Goal: Task Accomplishment & Management: Use online tool/utility

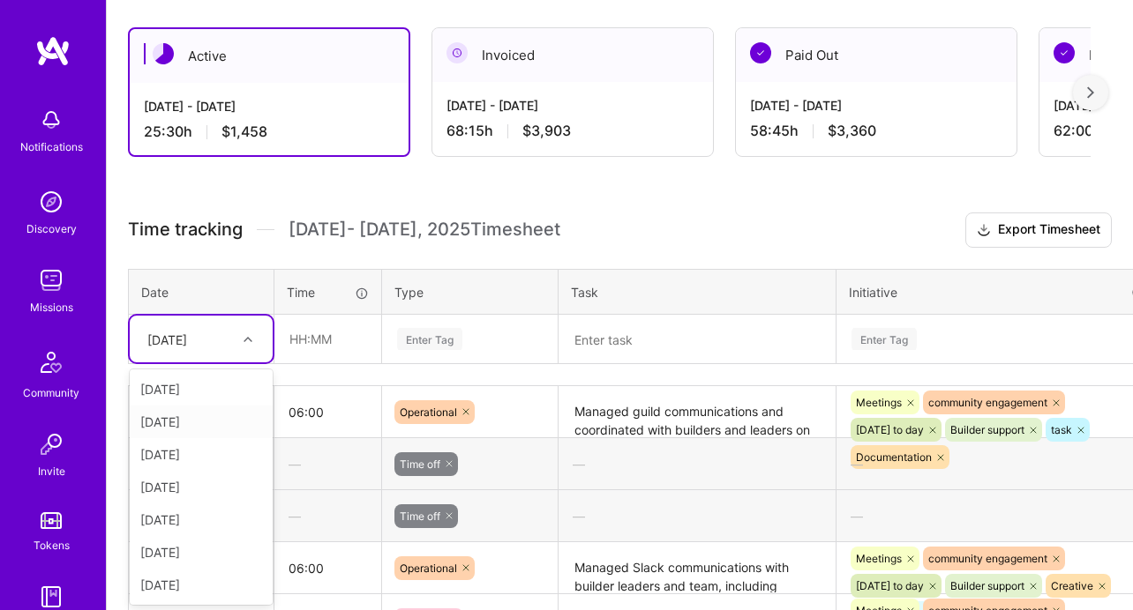
click at [222, 363] on div "option [DATE] focused, 2 of 8. 7 results available. Use Up and Down to choose o…" at bounding box center [201, 339] width 143 height 47
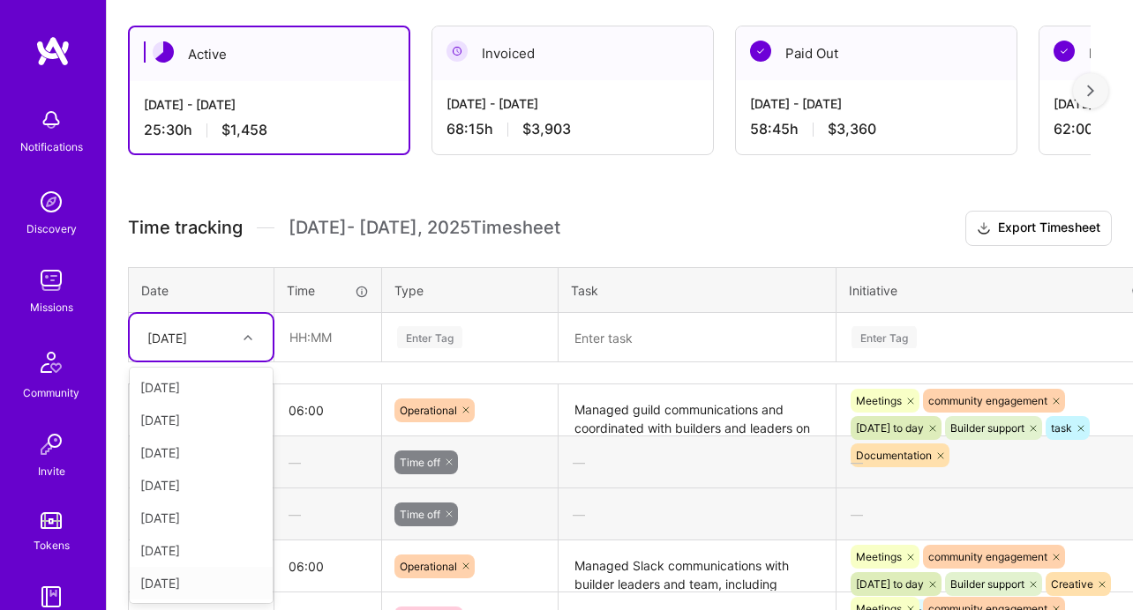
click at [204, 591] on div "[DATE]" at bounding box center [201, 583] width 143 height 33
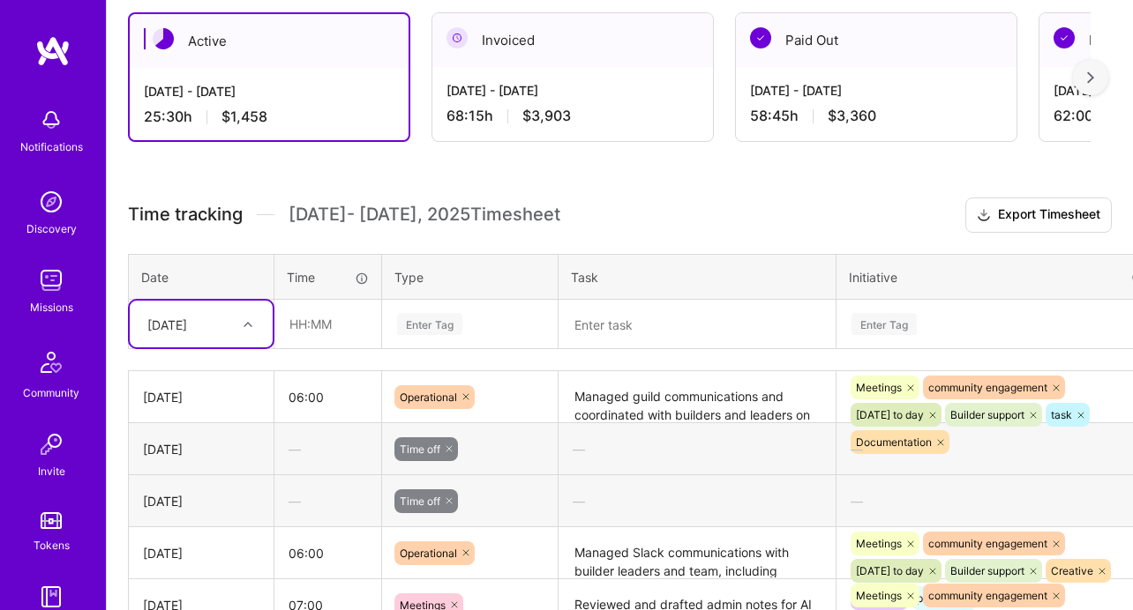
scroll to position [417, 0]
click at [418, 342] on div "Enter Tag" at bounding box center [470, 325] width 174 height 46
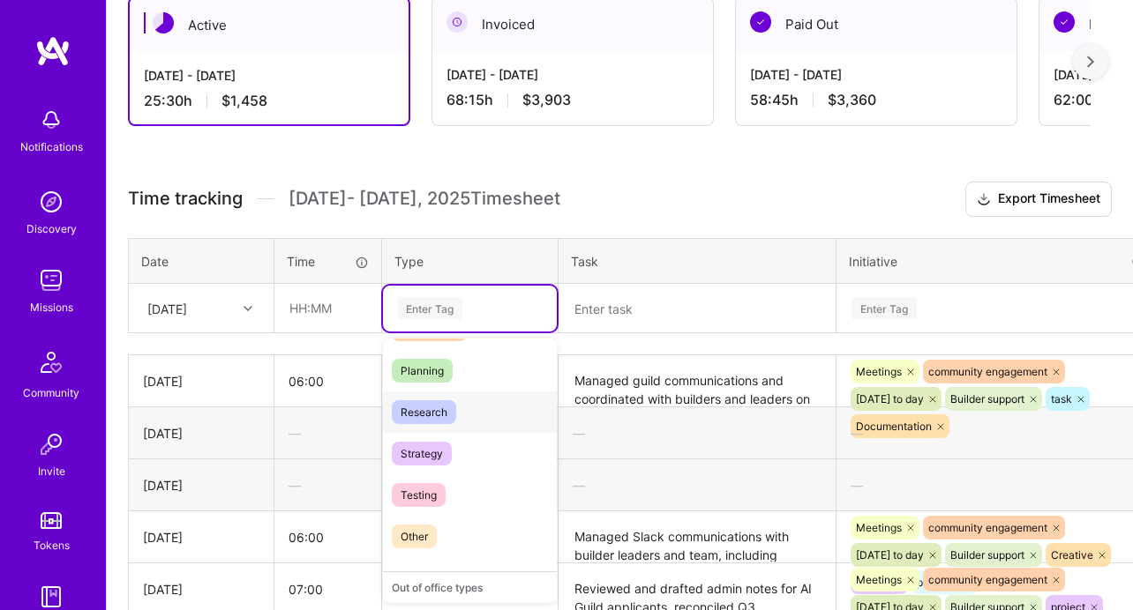
scroll to position [503, 0]
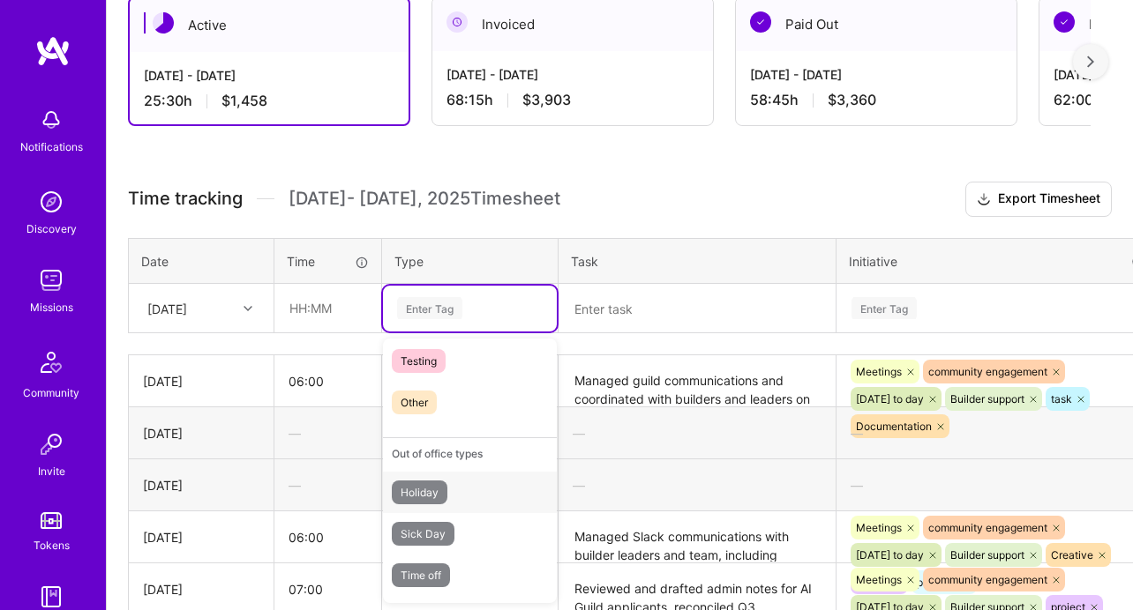
click at [440, 496] on span "Holiday" at bounding box center [420, 493] width 56 height 24
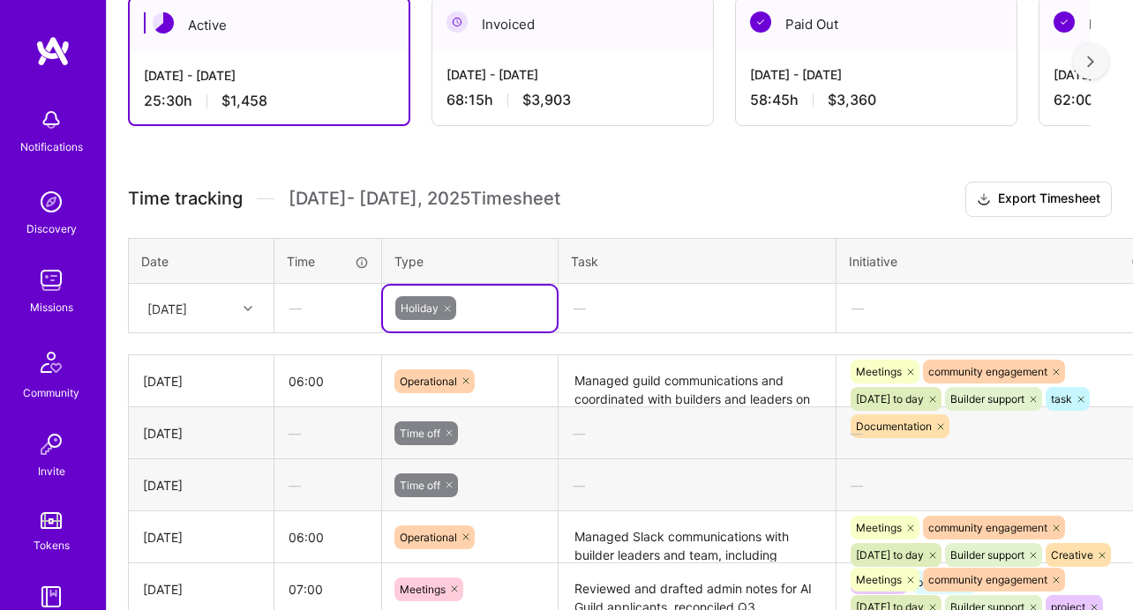
scroll to position [417, 88]
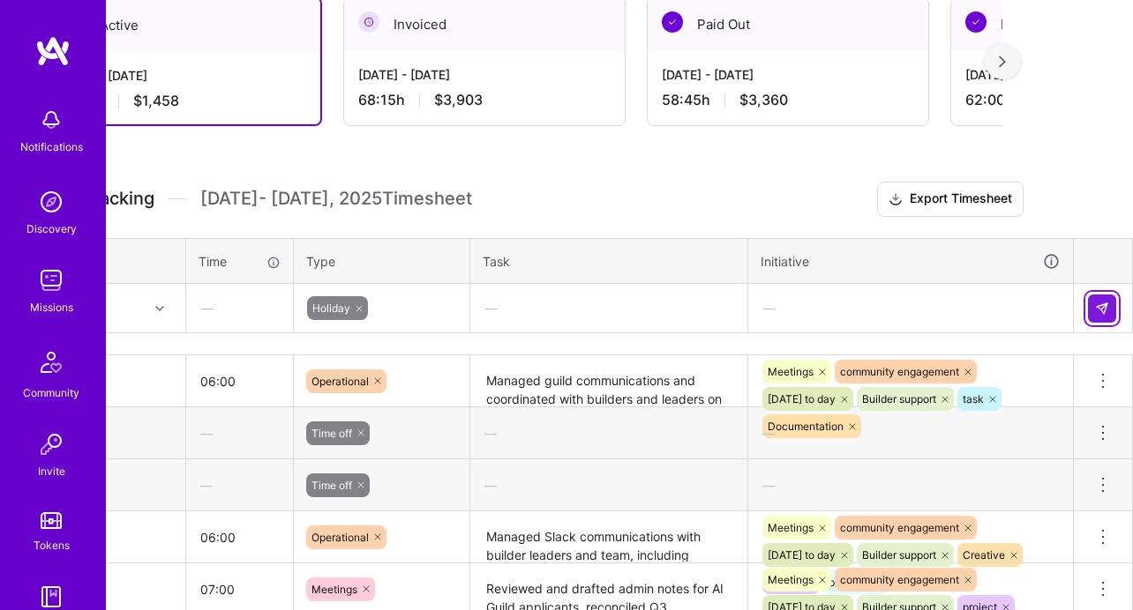
click at [1099, 303] on img at bounding box center [1102, 309] width 14 height 14
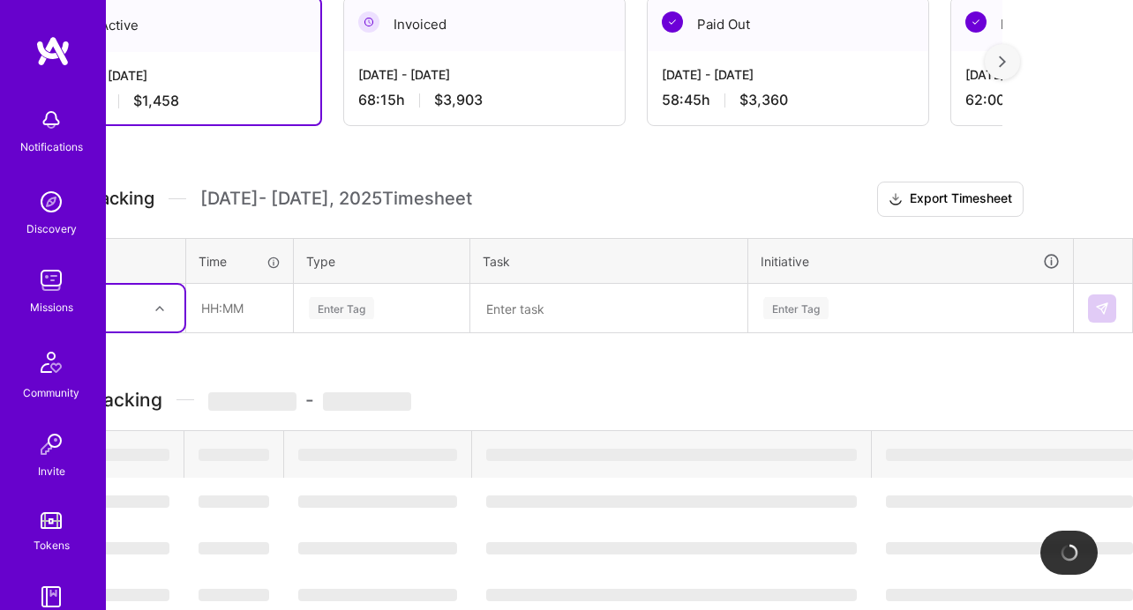
scroll to position [417, 0]
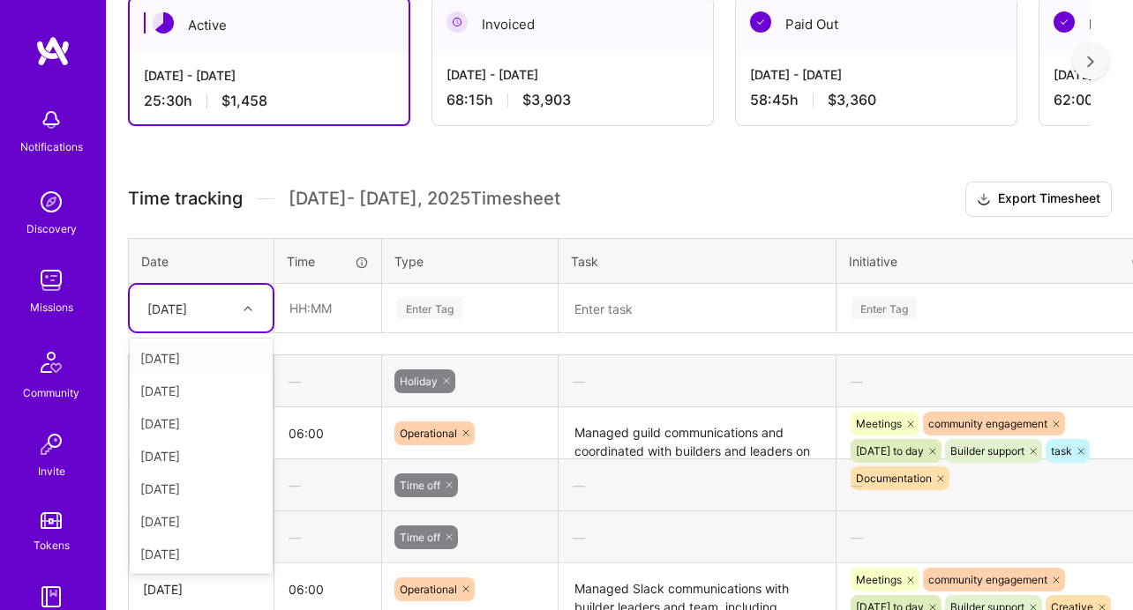
click at [187, 310] on div "[DATE]" at bounding box center [167, 308] width 40 height 19
click at [195, 546] on div "[DATE]" at bounding box center [201, 554] width 143 height 33
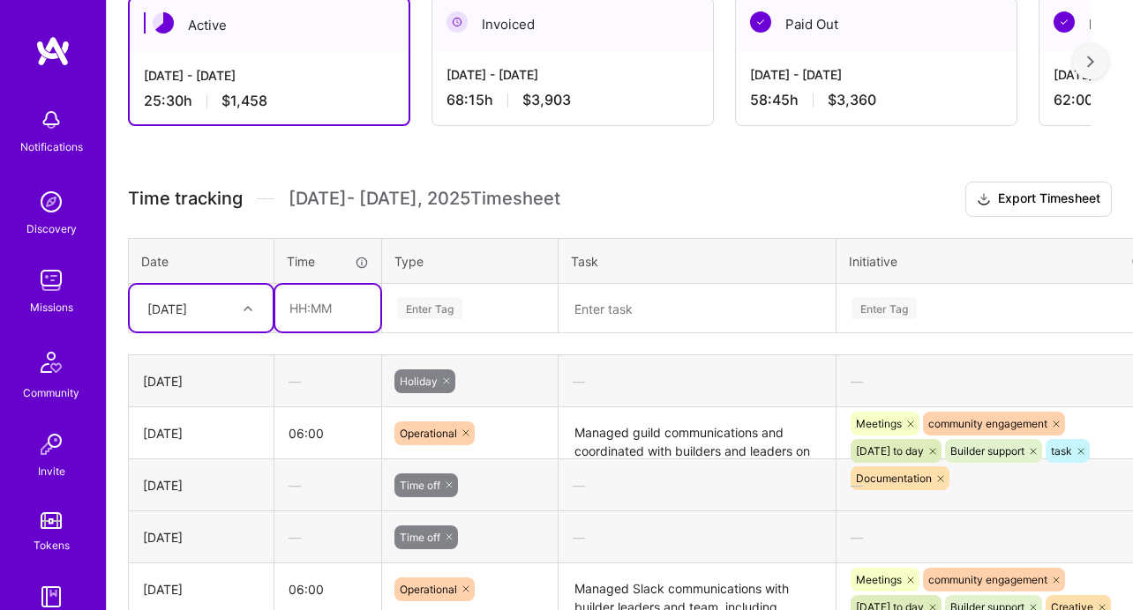
click at [300, 308] on input "text" at bounding box center [327, 308] width 105 height 47
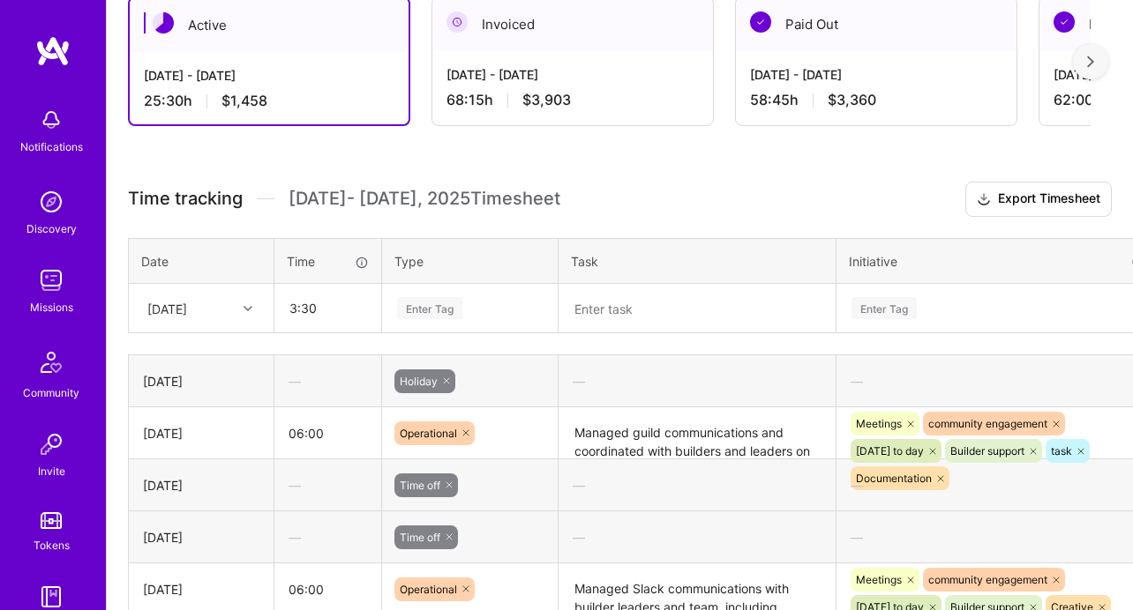
type input "03:30"
click at [440, 301] on div "Enter Tag" at bounding box center [429, 308] width 65 height 27
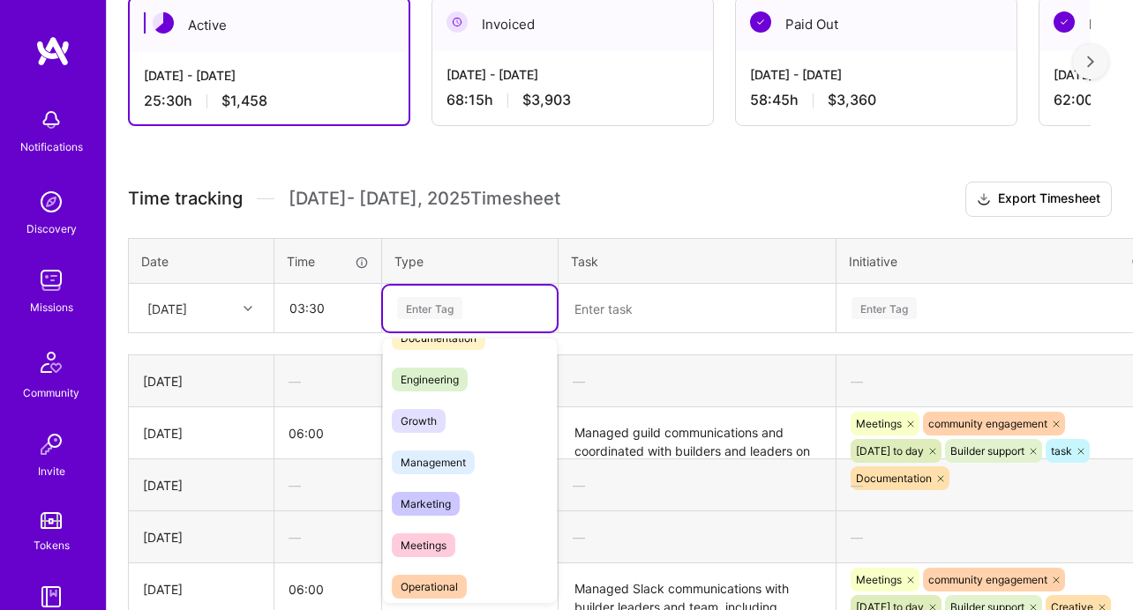
scroll to position [185, 0]
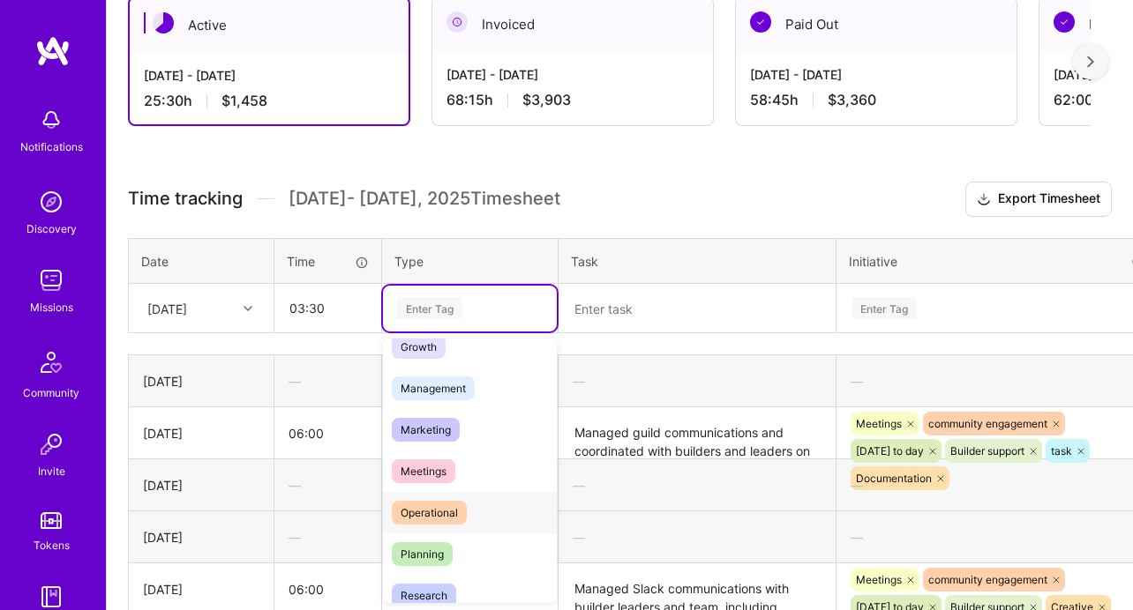
click at [444, 512] on span "Operational" at bounding box center [429, 513] width 75 height 24
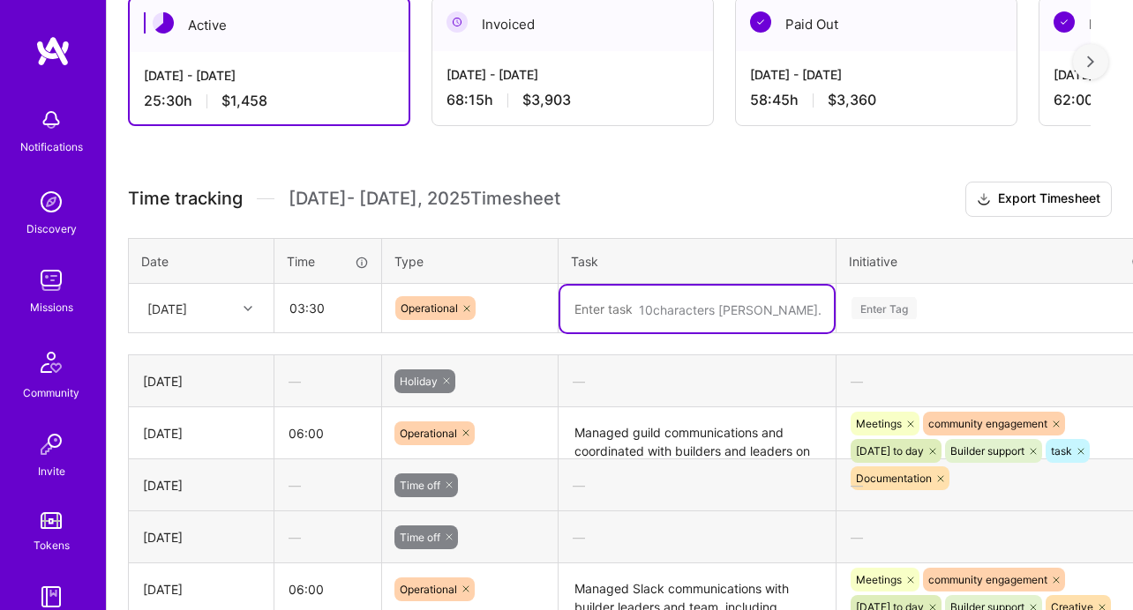
click at [630, 317] on textarea at bounding box center [696, 309] width 273 height 47
paste textarea "Despite the holiday, I maintained active communications with builders and candi…"
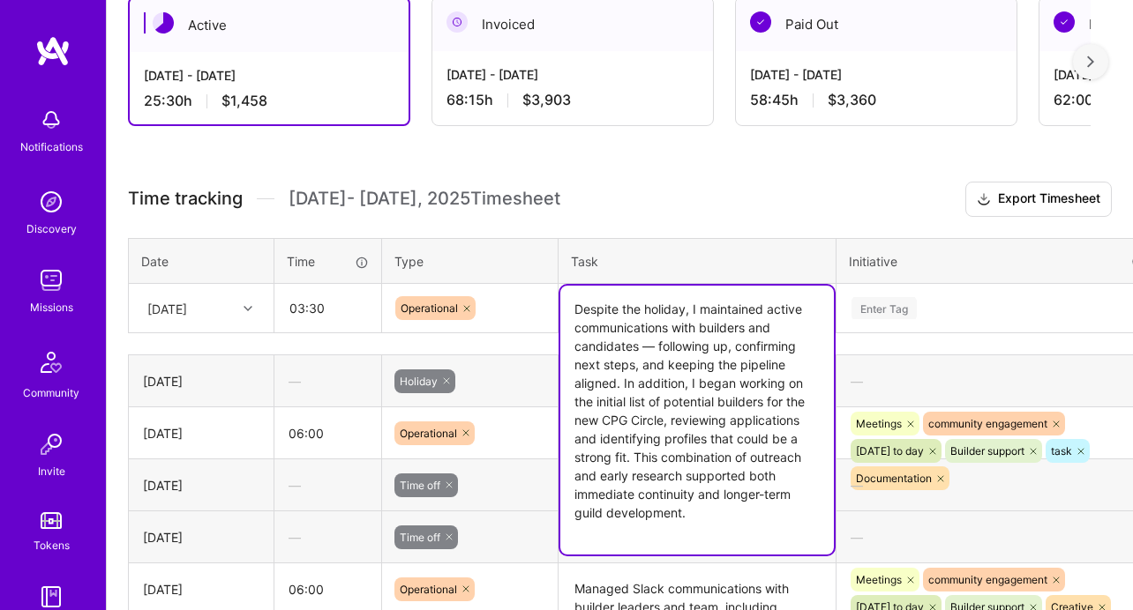
click at [658, 350] on textarea "Despite the holiday, I maintained active communications with builders and candi…" at bounding box center [696, 420] width 273 height 269
click at [683, 439] on textarea "Despite the holiday, I maintained active communications with builders and candi…" at bounding box center [696, 420] width 273 height 269
click at [691, 422] on textarea "Despite the holiday, I maintained active communications with builders and candi…" at bounding box center [696, 420] width 273 height 269
click at [710, 475] on textarea "Despite the holiday, I maintained active communications with builders and candi…" at bounding box center [696, 420] width 273 height 269
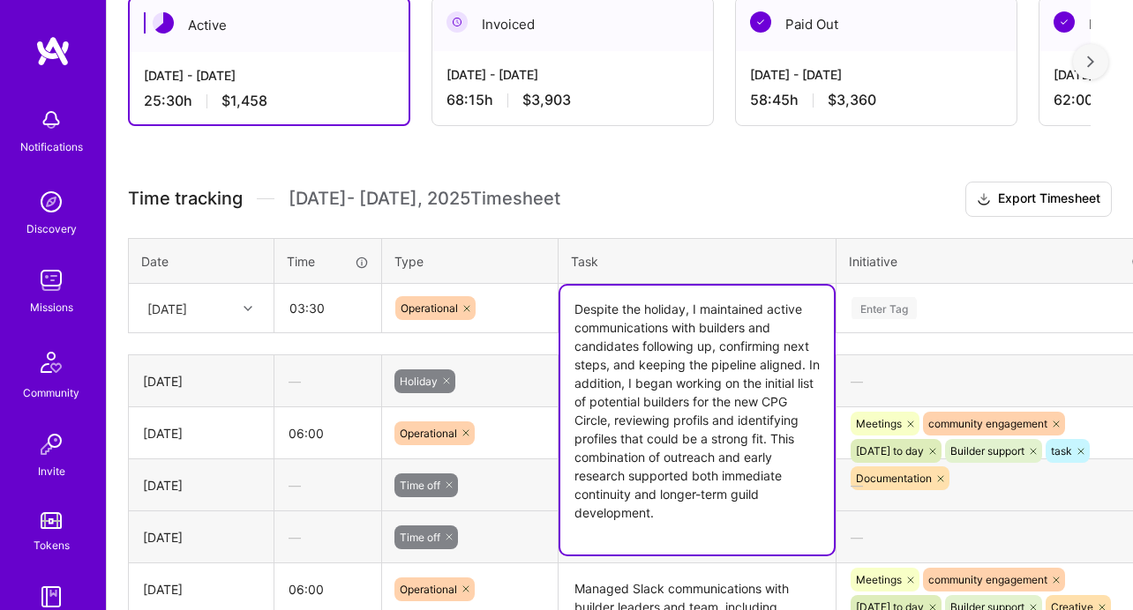
click at [585, 439] on textarea "Despite the holiday, I maintained active communications with builders and candi…" at bounding box center [696, 420] width 273 height 269
click at [686, 417] on textarea "Despite the holiday, I maintained active communications with builders and candi…" at bounding box center [696, 420] width 273 height 269
paste textarea "e"
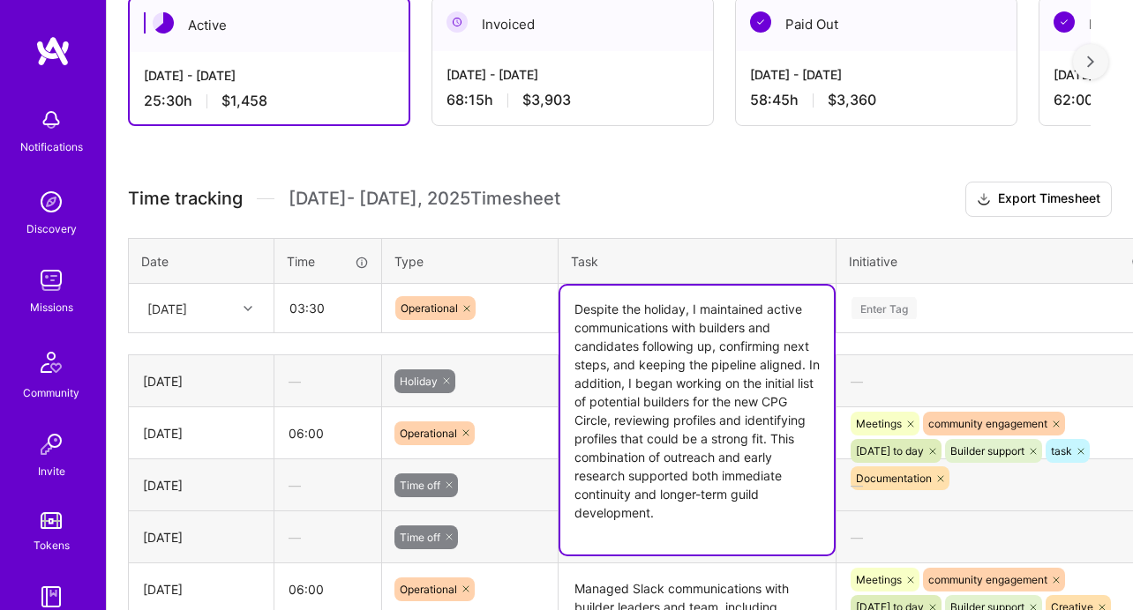
click at [669, 459] on textarea "Despite the holiday, I maintained active communications with builders and candi…" at bounding box center [696, 420] width 273 height 269
click at [593, 439] on textarea "Despite the holiday, I maintained active communications with builders and candi…" at bounding box center [696, 420] width 273 height 269
click at [684, 455] on textarea "Despite the holiday, I maintained active communications with builders and candi…" at bounding box center [696, 420] width 273 height 269
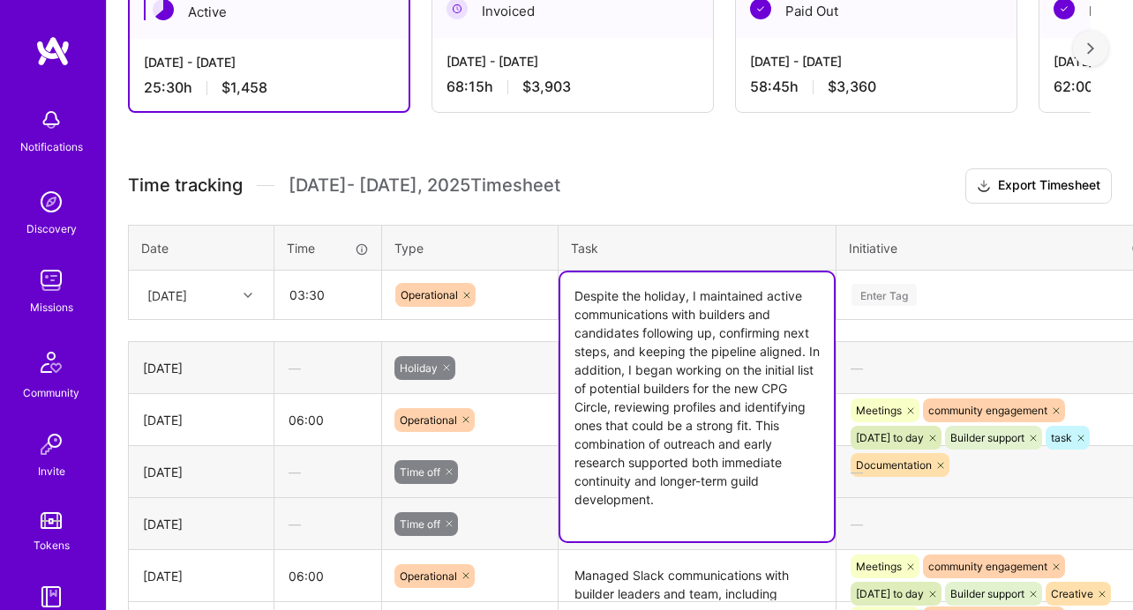
click at [826, 468] on textarea "Despite the holiday, I maintained active communications with builders and candi…" at bounding box center [696, 407] width 273 height 269
click at [754, 449] on textarea "Despite the holiday, I maintained active communications with builders and candi…" at bounding box center [696, 407] width 273 height 269
click at [760, 427] on textarea "Despite the holiday, I maintained active communications with builders and candi…" at bounding box center [696, 407] width 273 height 269
drag, startPoint x: 760, startPoint y: 427, endPoint x: 779, endPoint y: 494, distance: 69.5
click at [779, 494] on textarea "Despite the holiday, I maintained active communications with builders and candi…" at bounding box center [696, 407] width 273 height 269
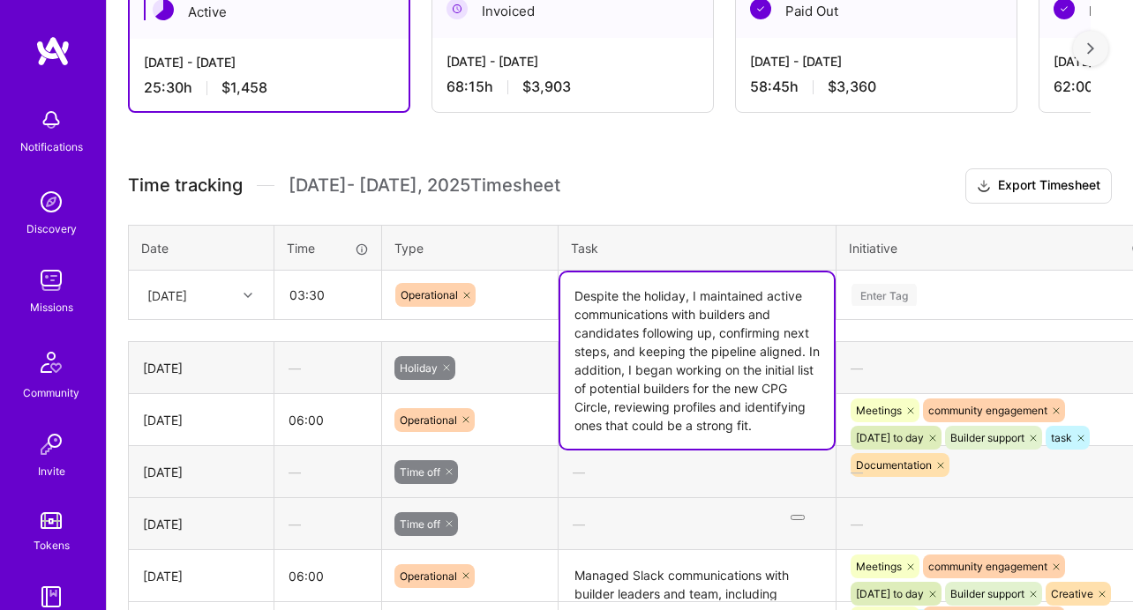
type textarea "Despite the holiday, I maintained active communications with builders and candi…"
click at [942, 267] on th "Initiative" at bounding box center [998, 248] width 325 height 46
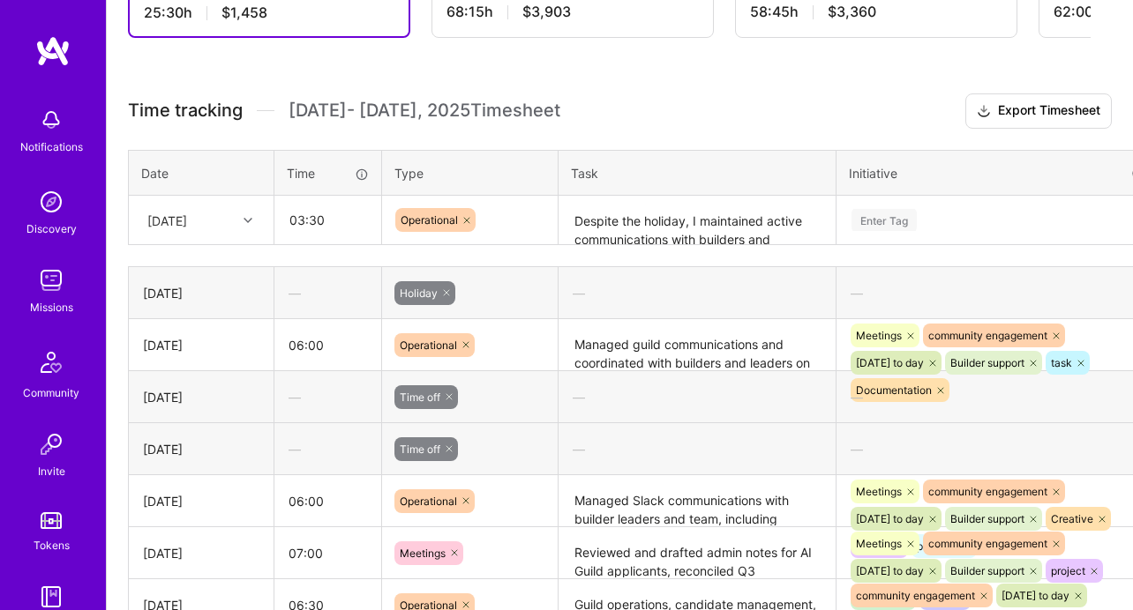
click at [939, 243] on div "Enter Tag" at bounding box center [998, 221] width 323 height 46
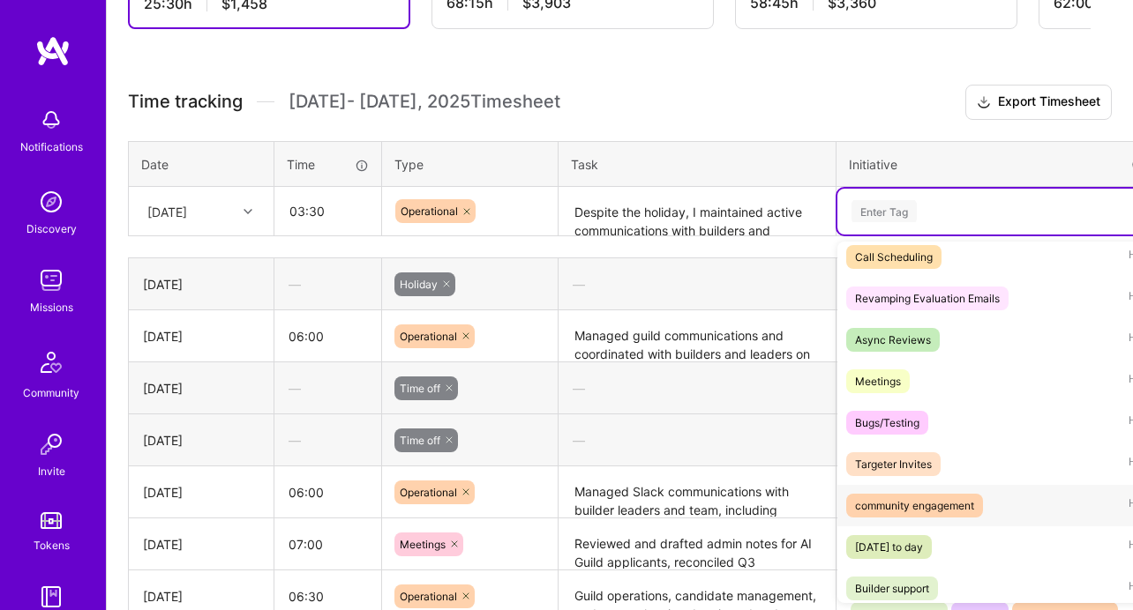
scroll to position [134, 0]
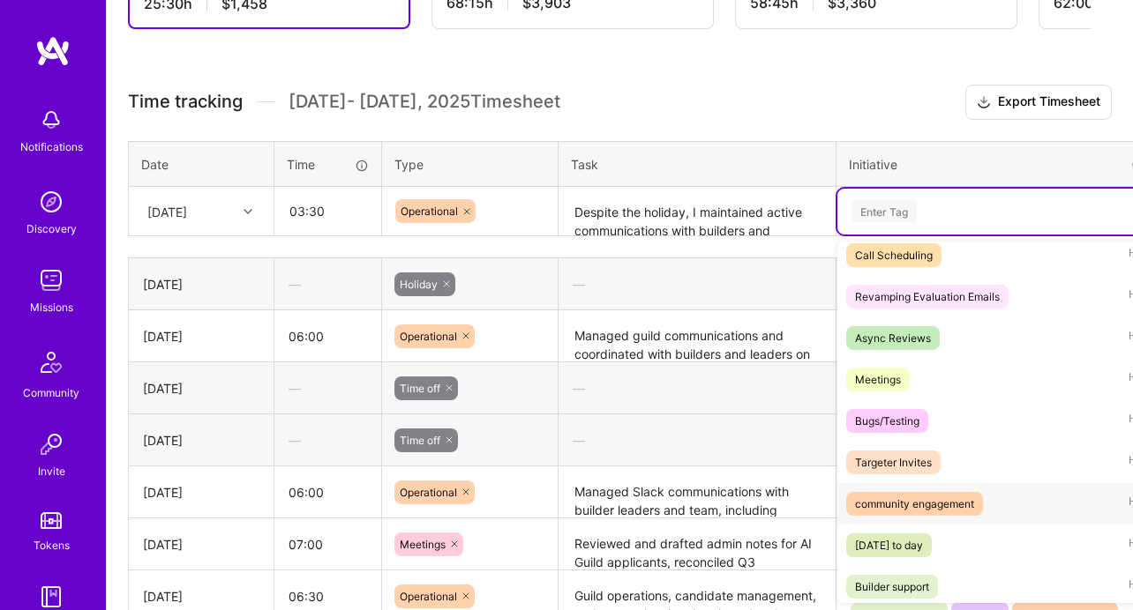
click at [945, 507] on div "community engagement" at bounding box center [914, 504] width 119 height 19
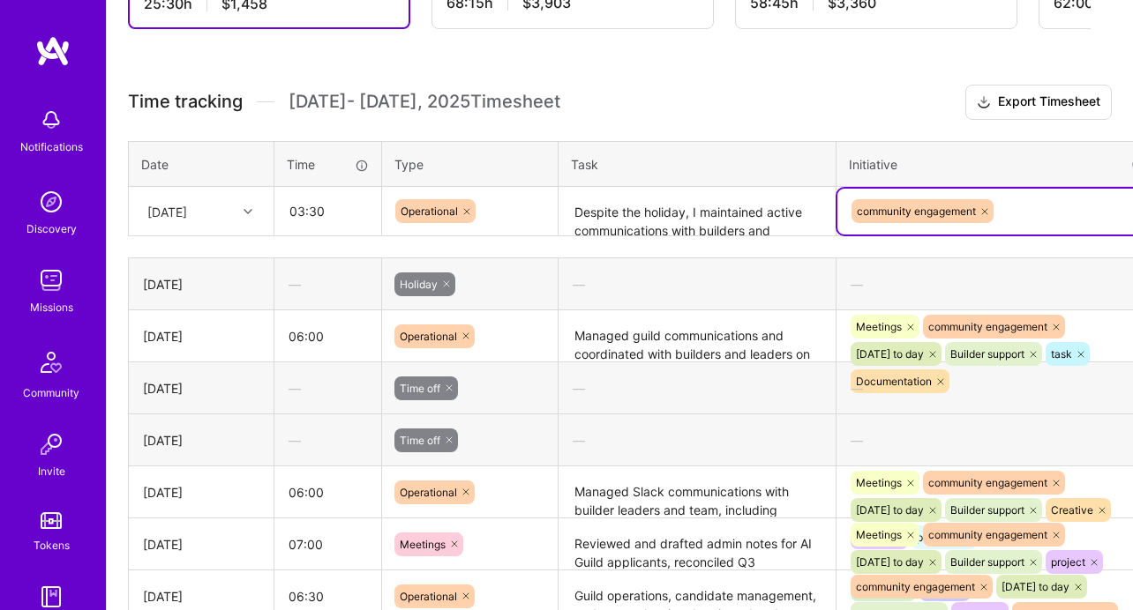
click at [1039, 201] on div "community engagement" at bounding box center [998, 211] width 298 height 27
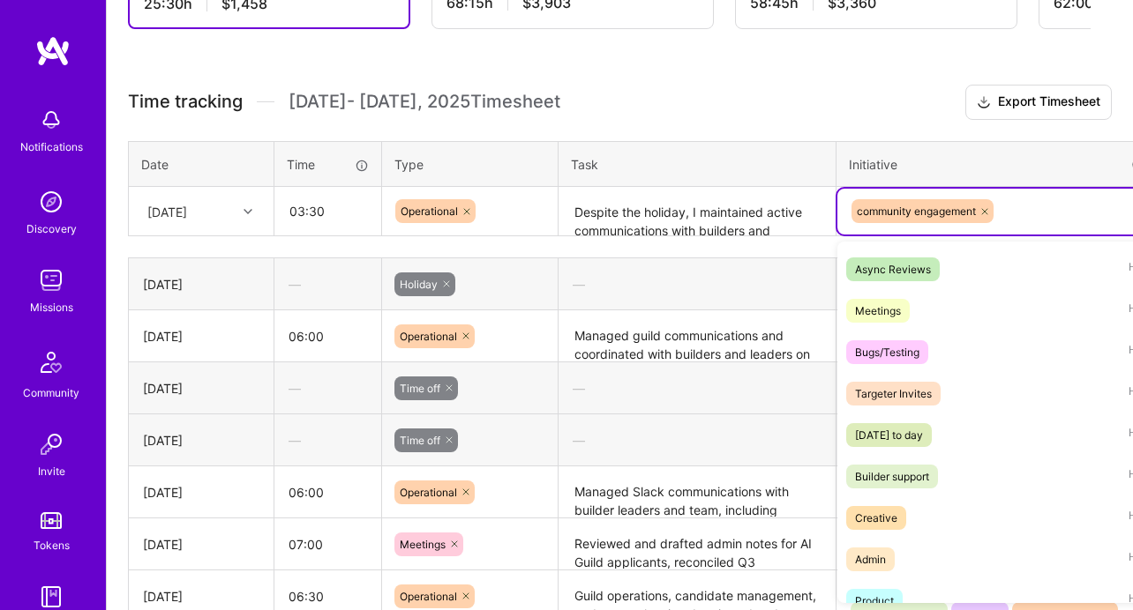
scroll to position [278, 0]
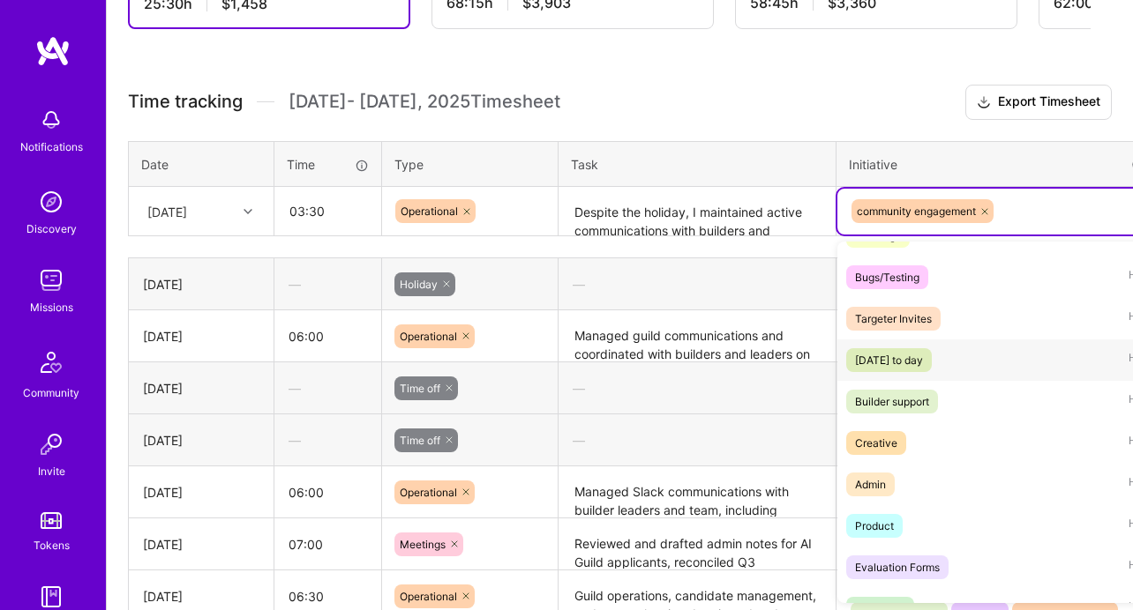
click at [923, 364] on div "[DATE] to day" at bounding box center [889, 360] width 68 height 19
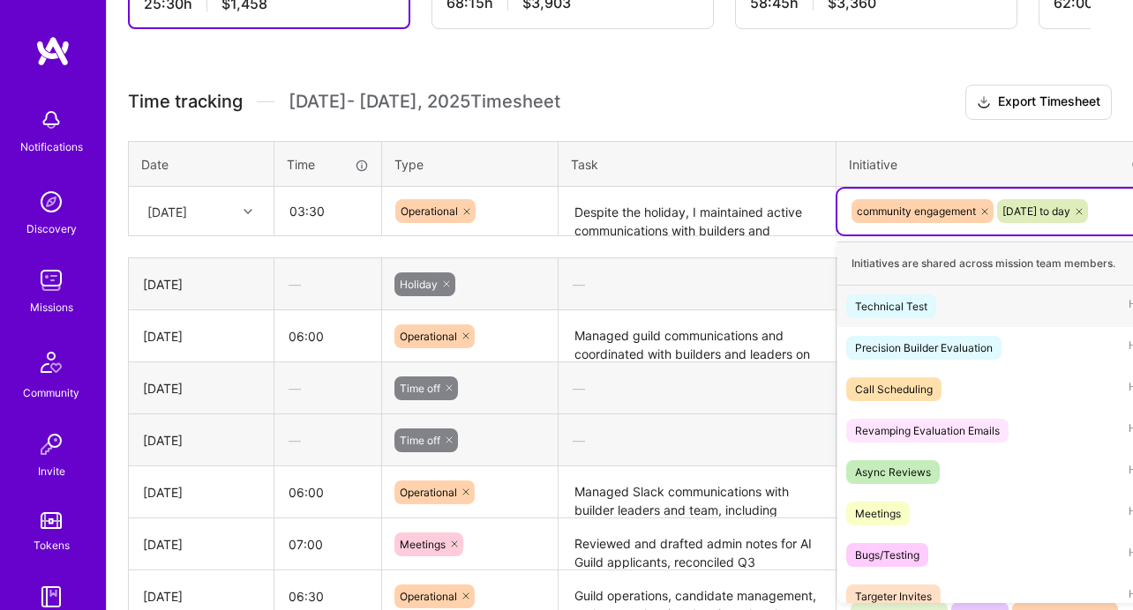
click at [1043, 224] on div "community engagement [DATE] to day" at bounding box center [998, 211] width 298 height 27
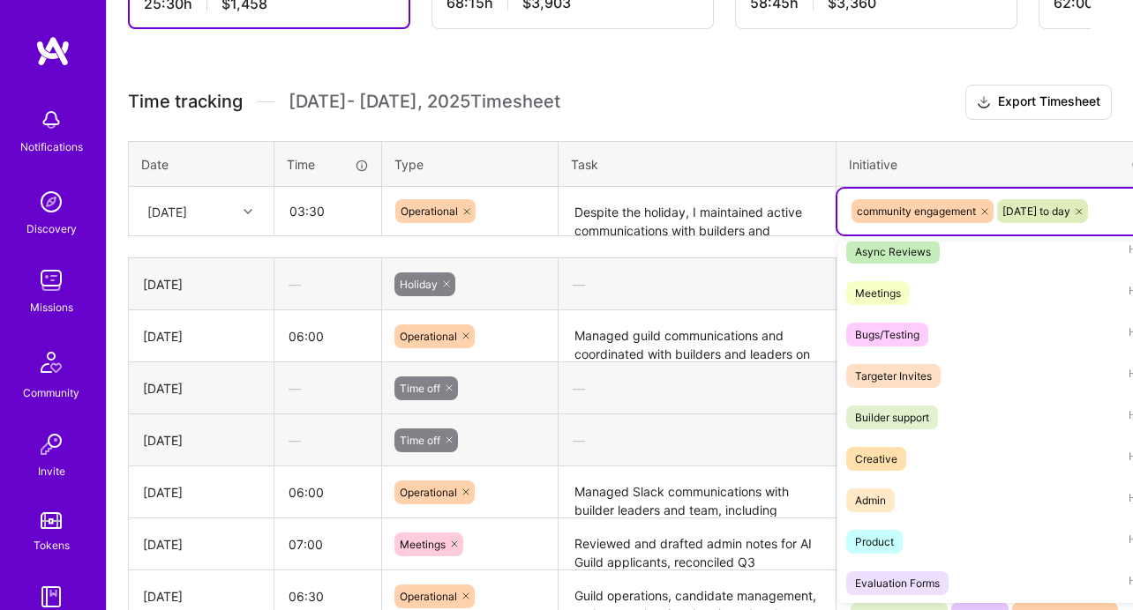
scroll to position [286, 0]
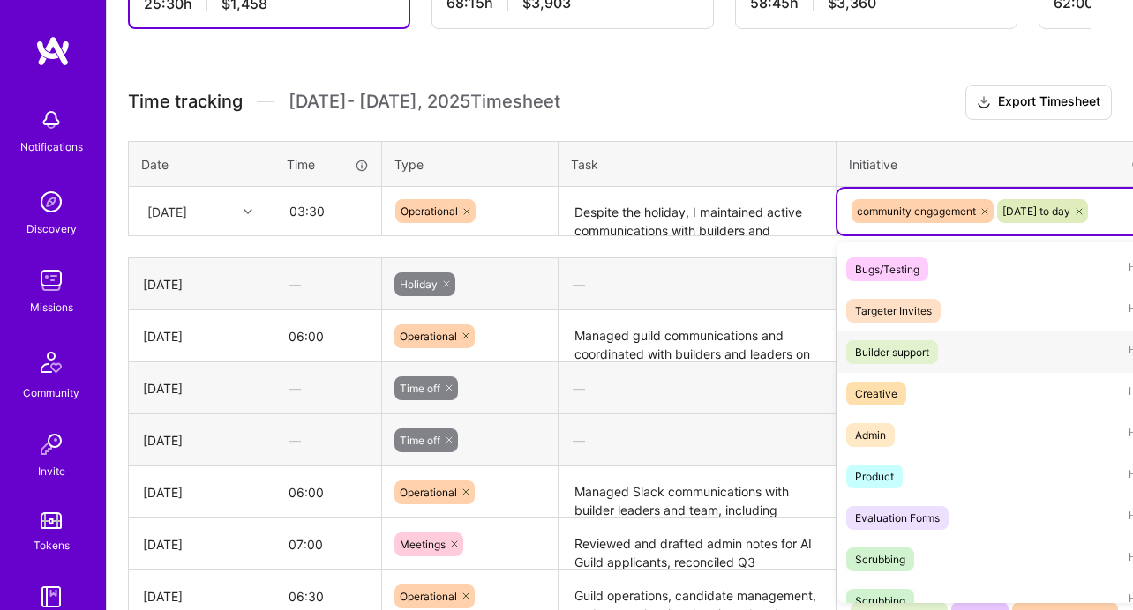
click at [924, 345] on div "Builder support" at bounding box center [892, 352] width 74 height 19
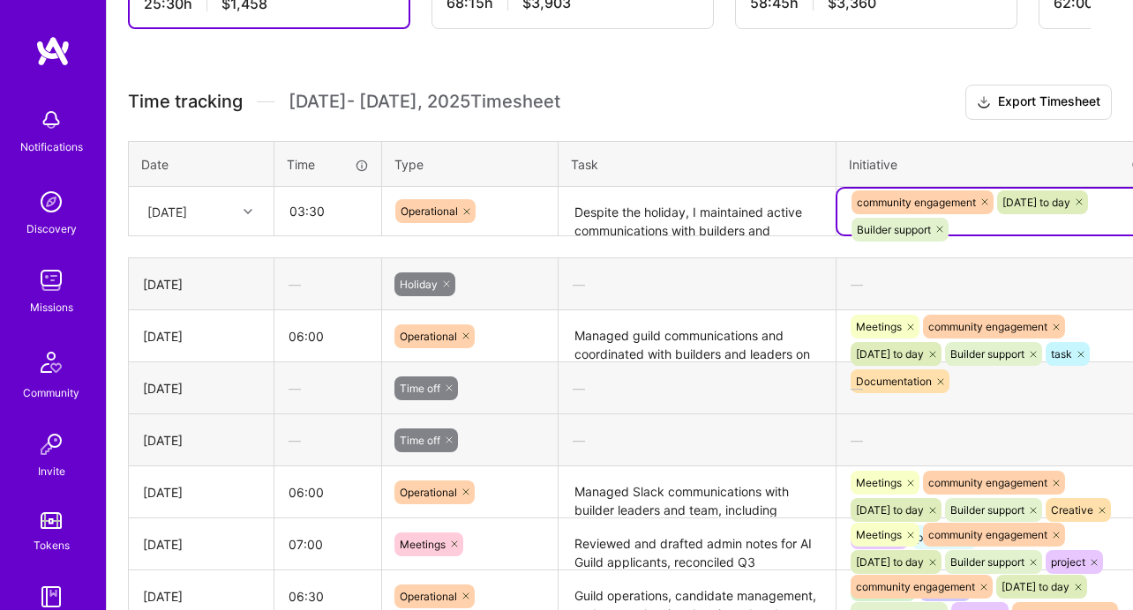
click at [1006, 225] on div "community engagement [DATE] to day Builder support" at bounding box center [998, 216] width 298 height 55
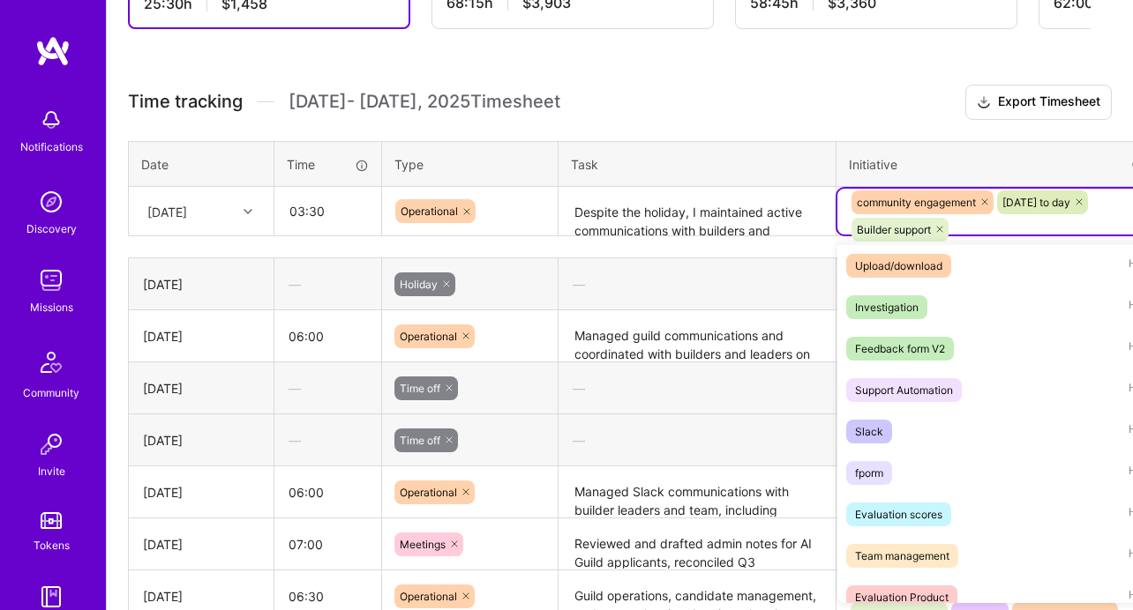
scroll to position [1482, 0]
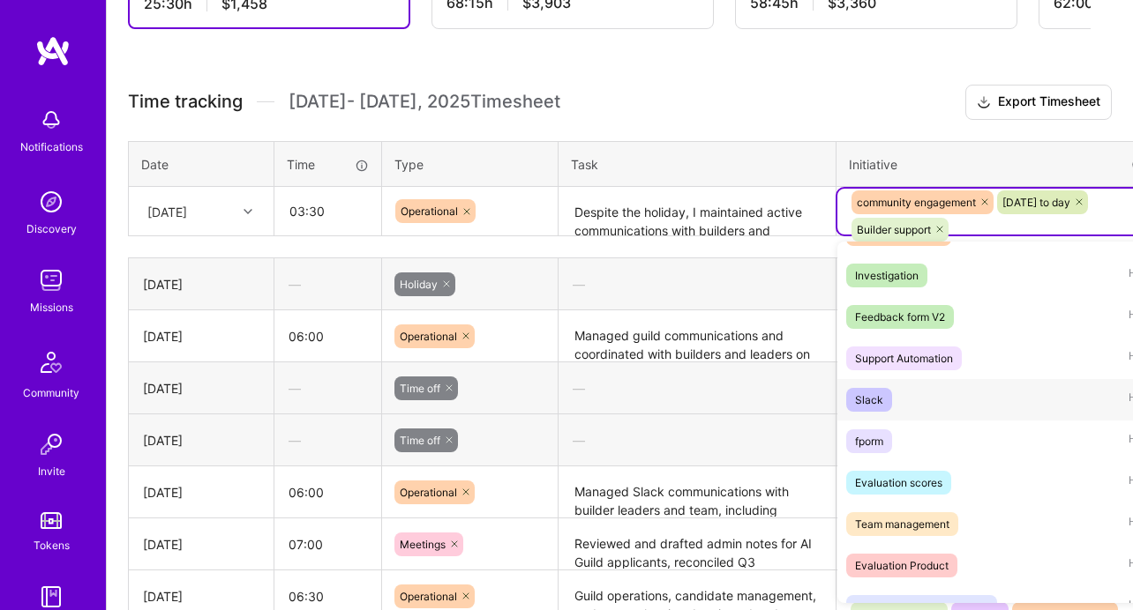
click at [954, 392] on div "Slack Hide" at bounding box center [998, 399] width 323 height 41
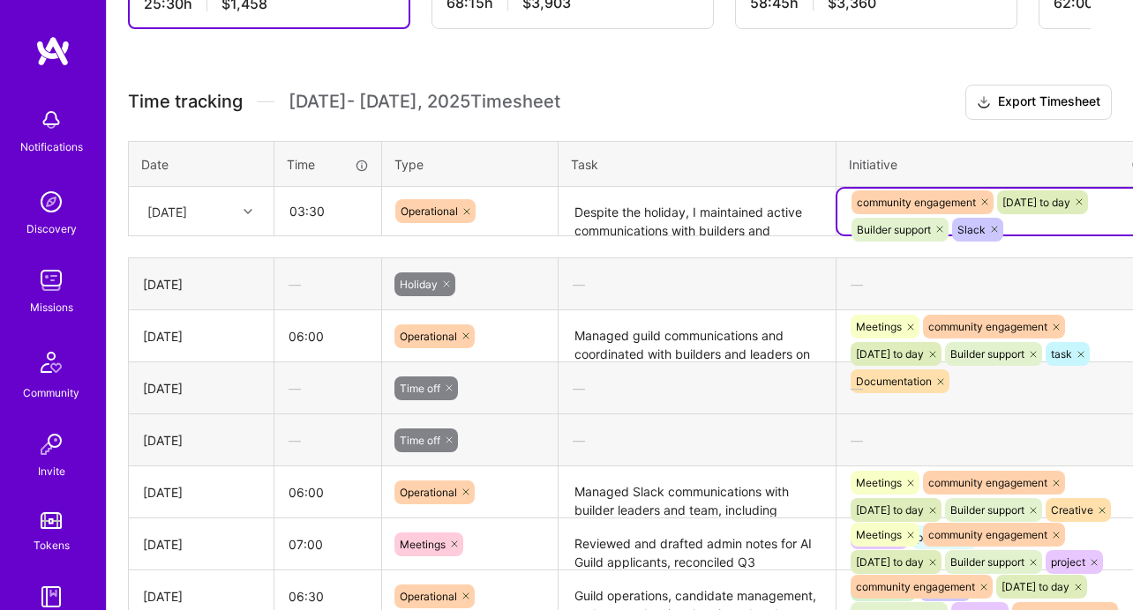
scroll to position [514, 88]
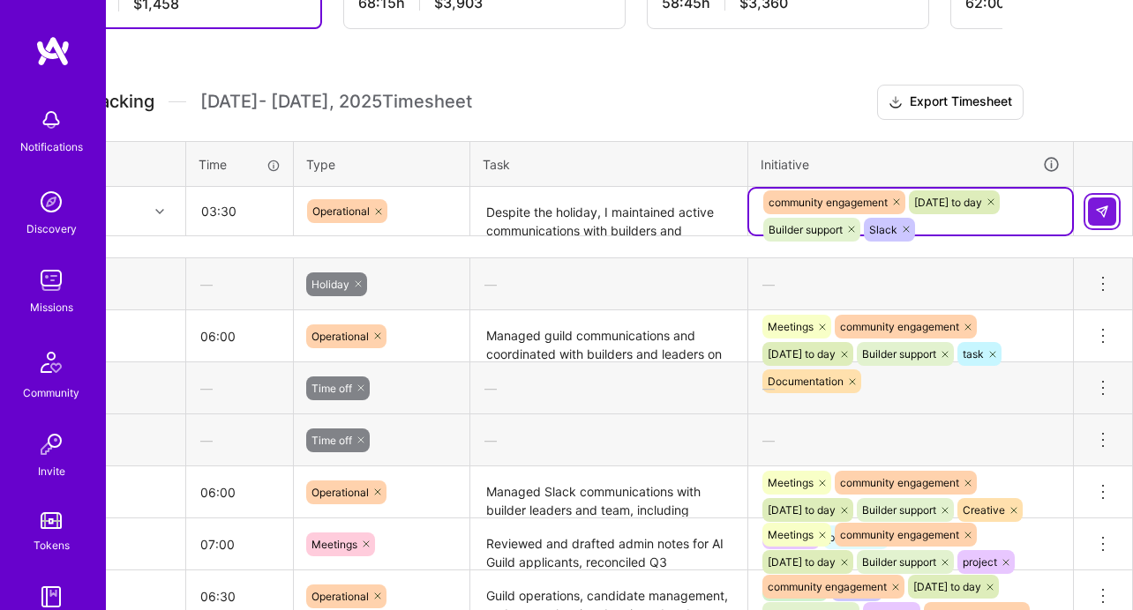
click at [1110, 220] on button at bounding box center [1102, 212] width 28 height 28
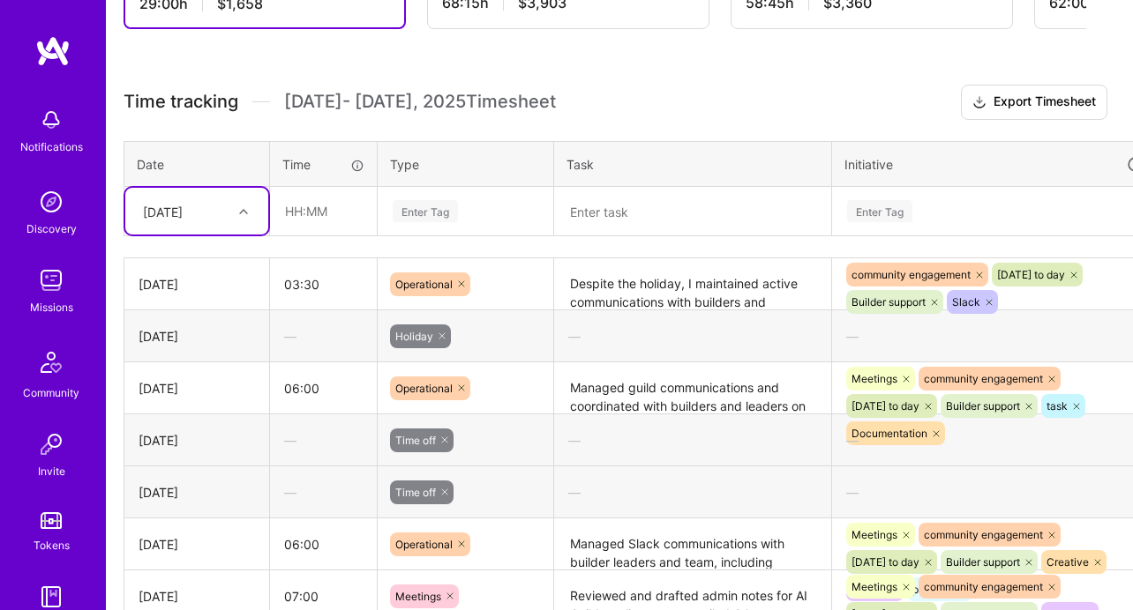
scroll to position [514, 0]
